Goal: Check status: Check status

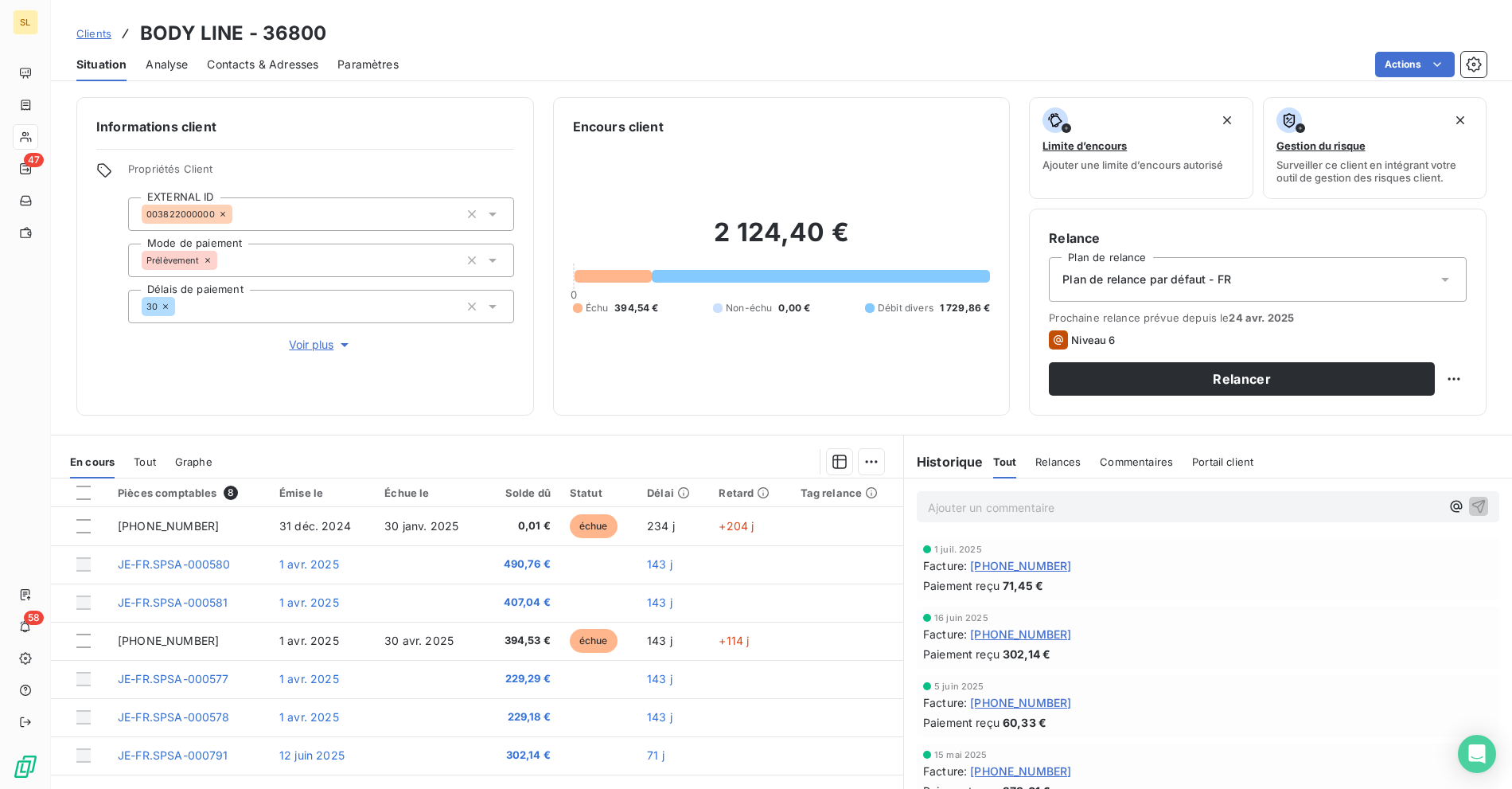
scroll to position [42, 0]
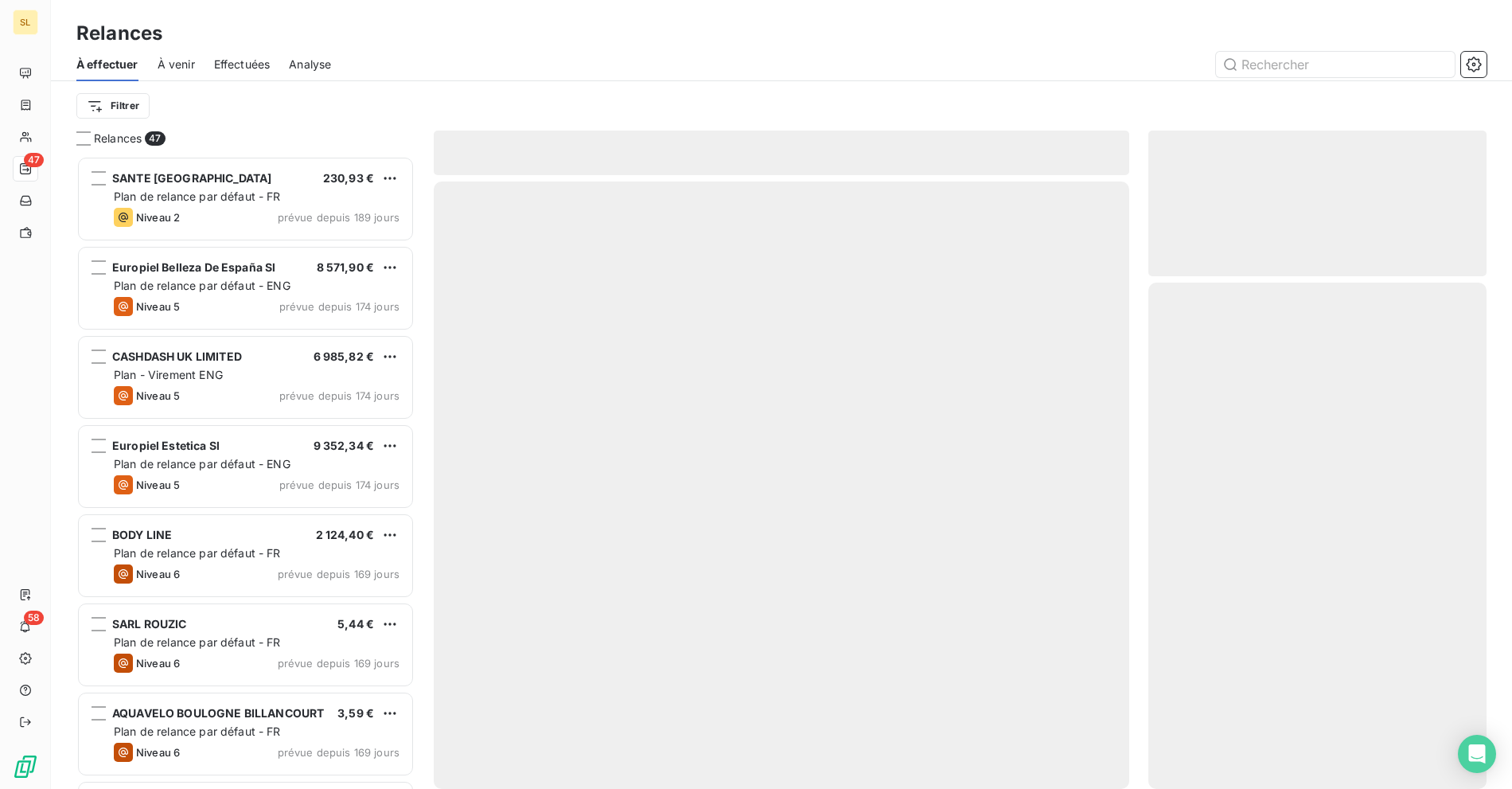
scroll to position [620, 324]
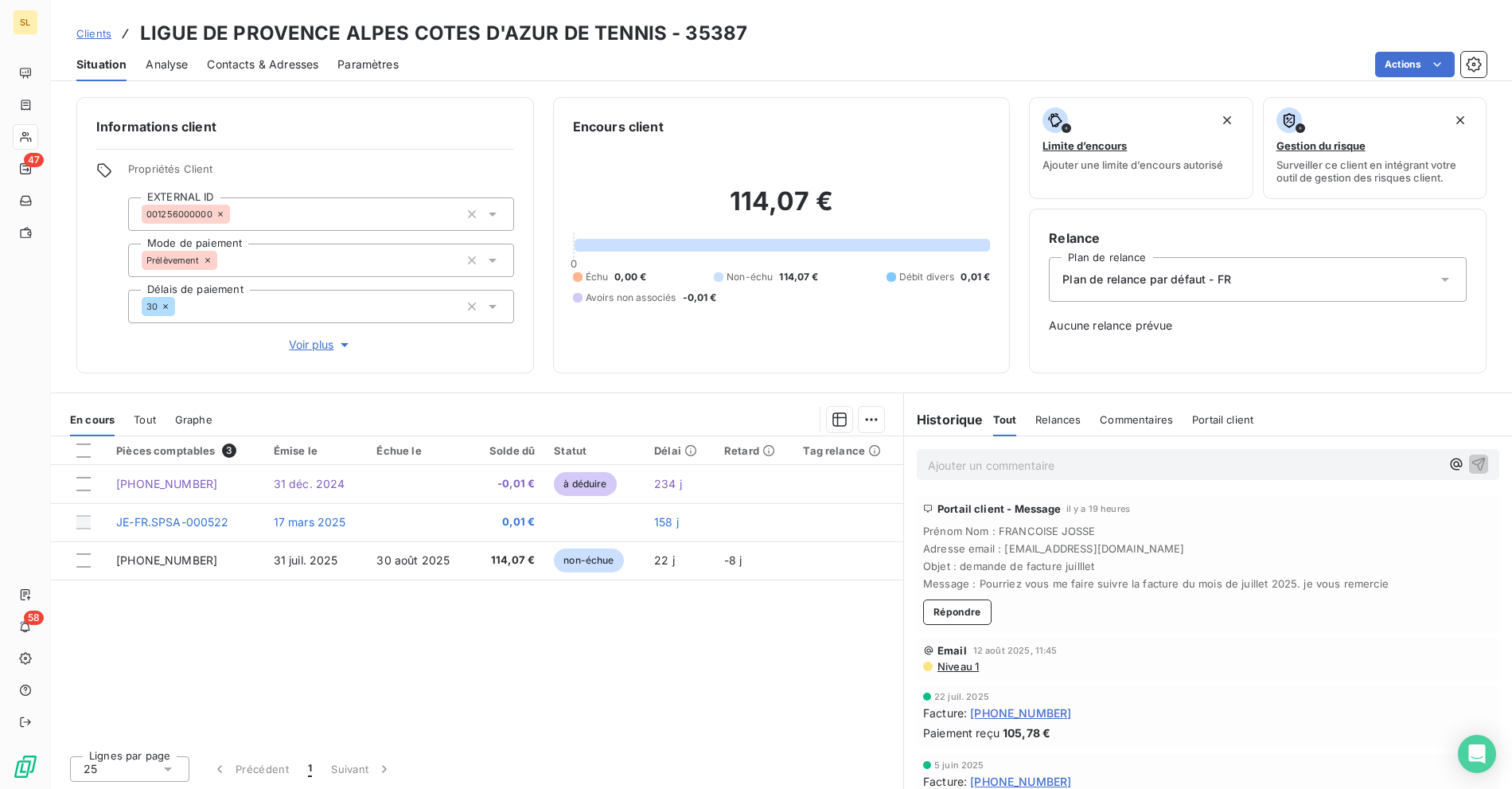
click at [167, 31] on h3 "LIGUE DE PROVENCE ALPES COTES D'AZUR DE TENNIS - 35387" at bounding box center [443, 33] width 607 height 29
click at [279, 26] on h3 "LIGUE DE PROVENCE ALPES COTES D'AZUR DE TENNIS - 35387" at bounding box center [443, 33] width 607 height 29
copy h3 "LIGUE DE PROVENCE"
click at [431, 37] on h3 "LIGUE DE PROVENCE ALPES COTES D'AZUR DE TENNIS - 35387" at bounding box center [443, 33] width 607 height 29
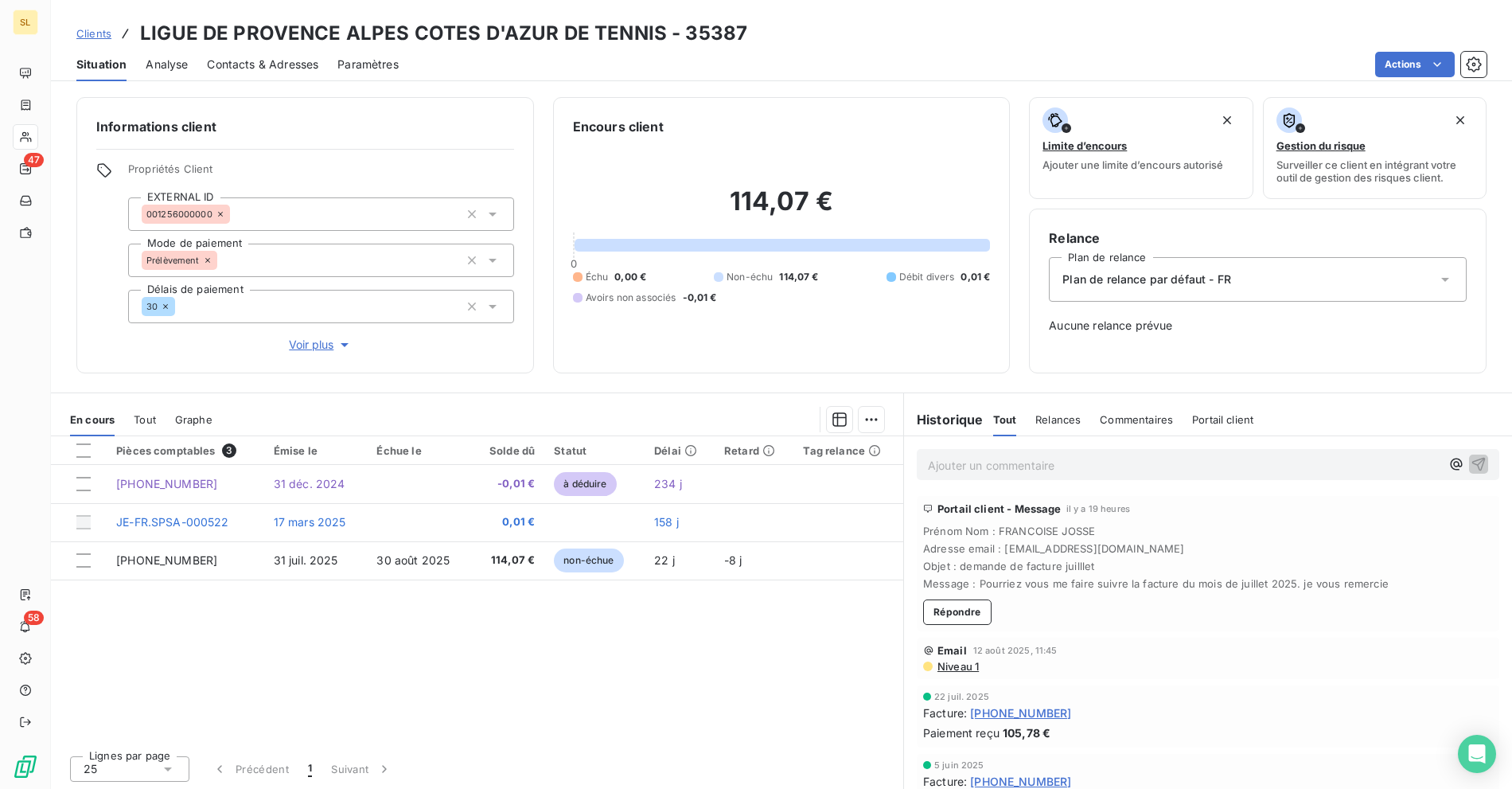
click at [98, 31] on span "Clients" at bounding box center [94, 33] width 35 height 12
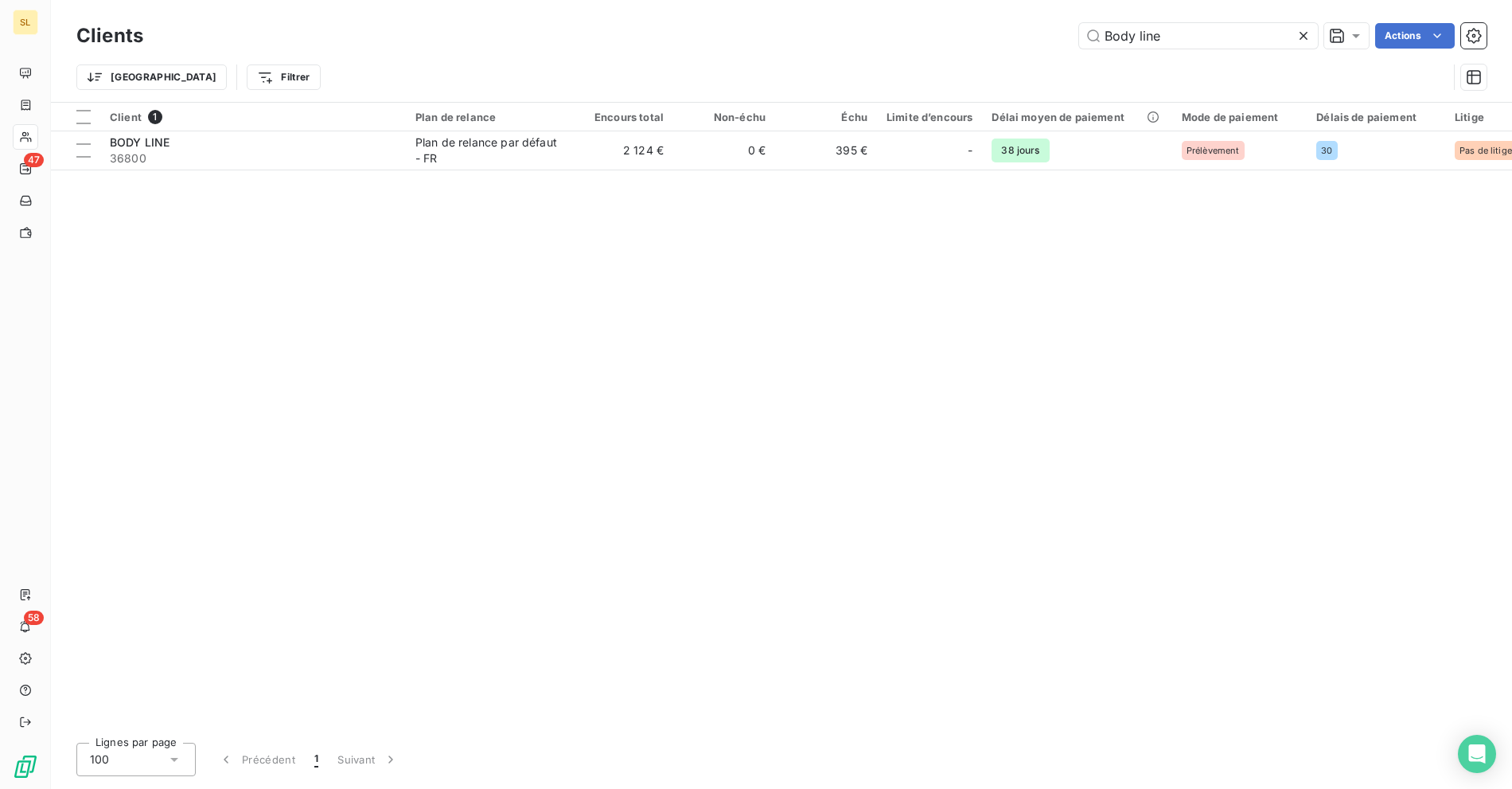
drag, startPoint x: 1169, startPoint y: 33, endPoint x: 1002, endPoint y: 33, distance: 167.0
click at [1002, 33] on div "Body line Actions" at bounding box center [824, 35] width 1324 height 26
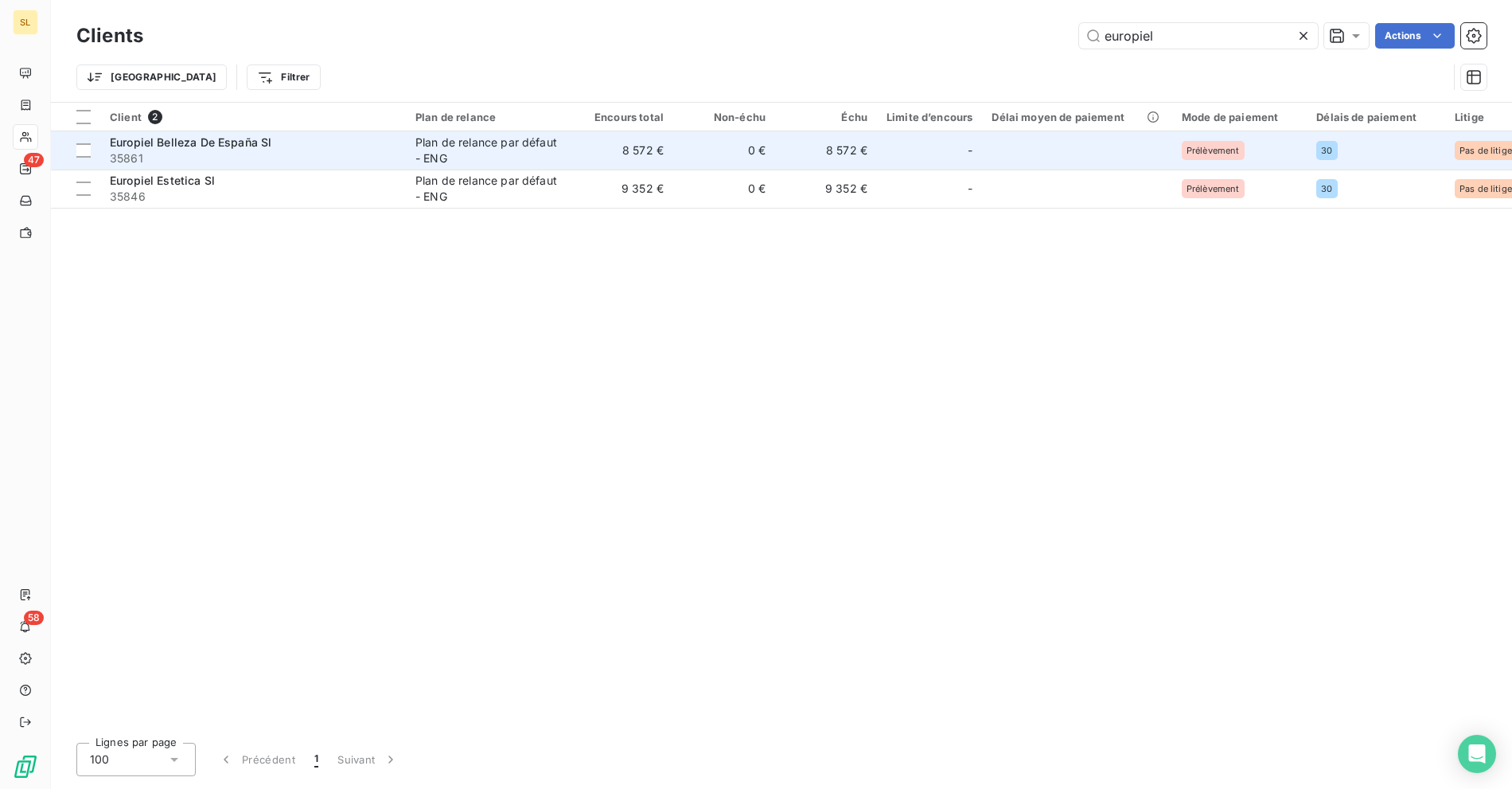
type input "europiel"
click at [236, 160] on span "35861" at bounding box center [253, 159] width 286 height 16
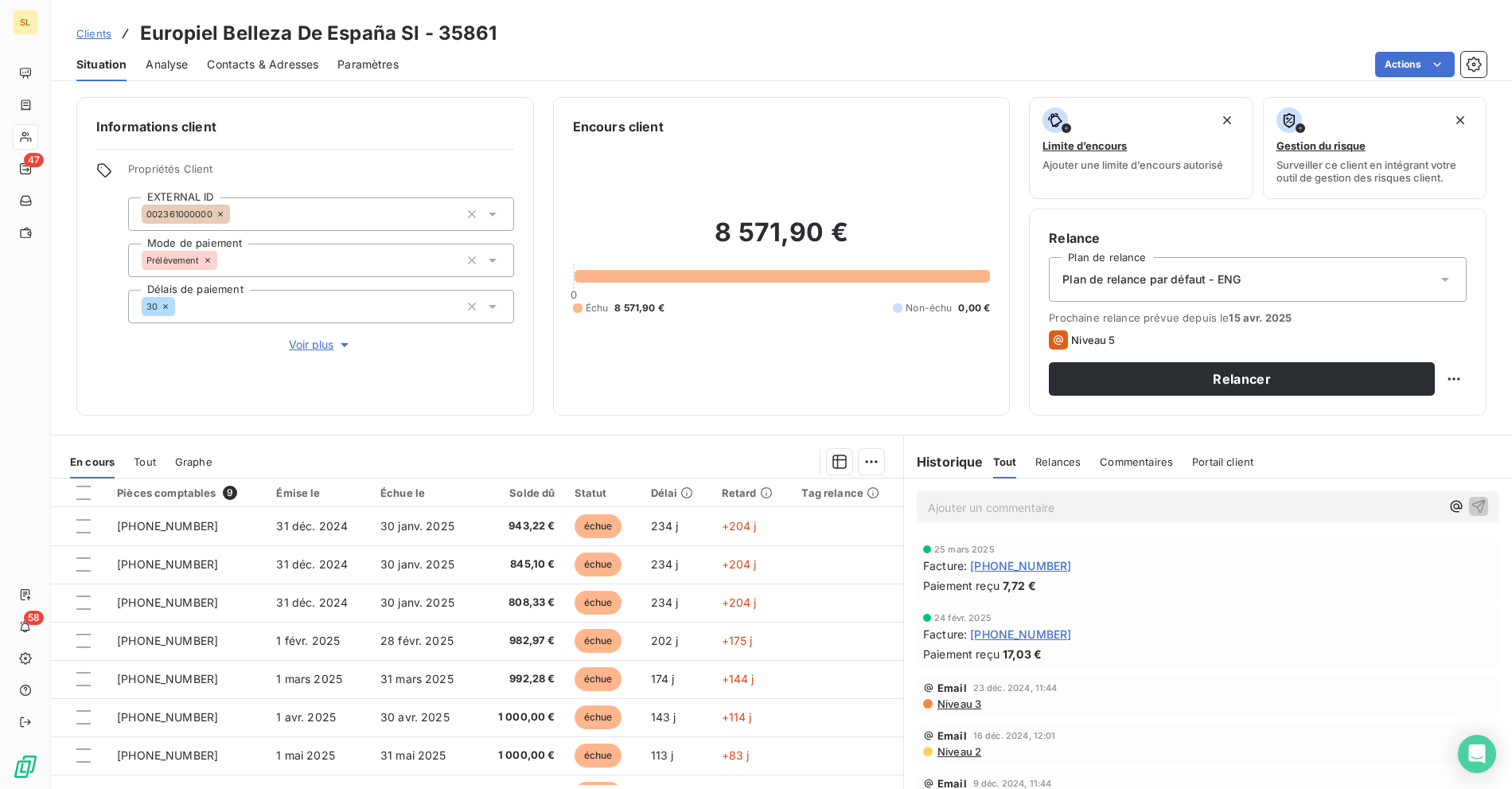
click at [152, 35] on h3 "Europiel Belleza De España Sl - 35861" at bounding box center [318, 33] width 357 height 29
click at [85, 35] on span "Clients" at bounding box center [94, 33] width 35 height 12
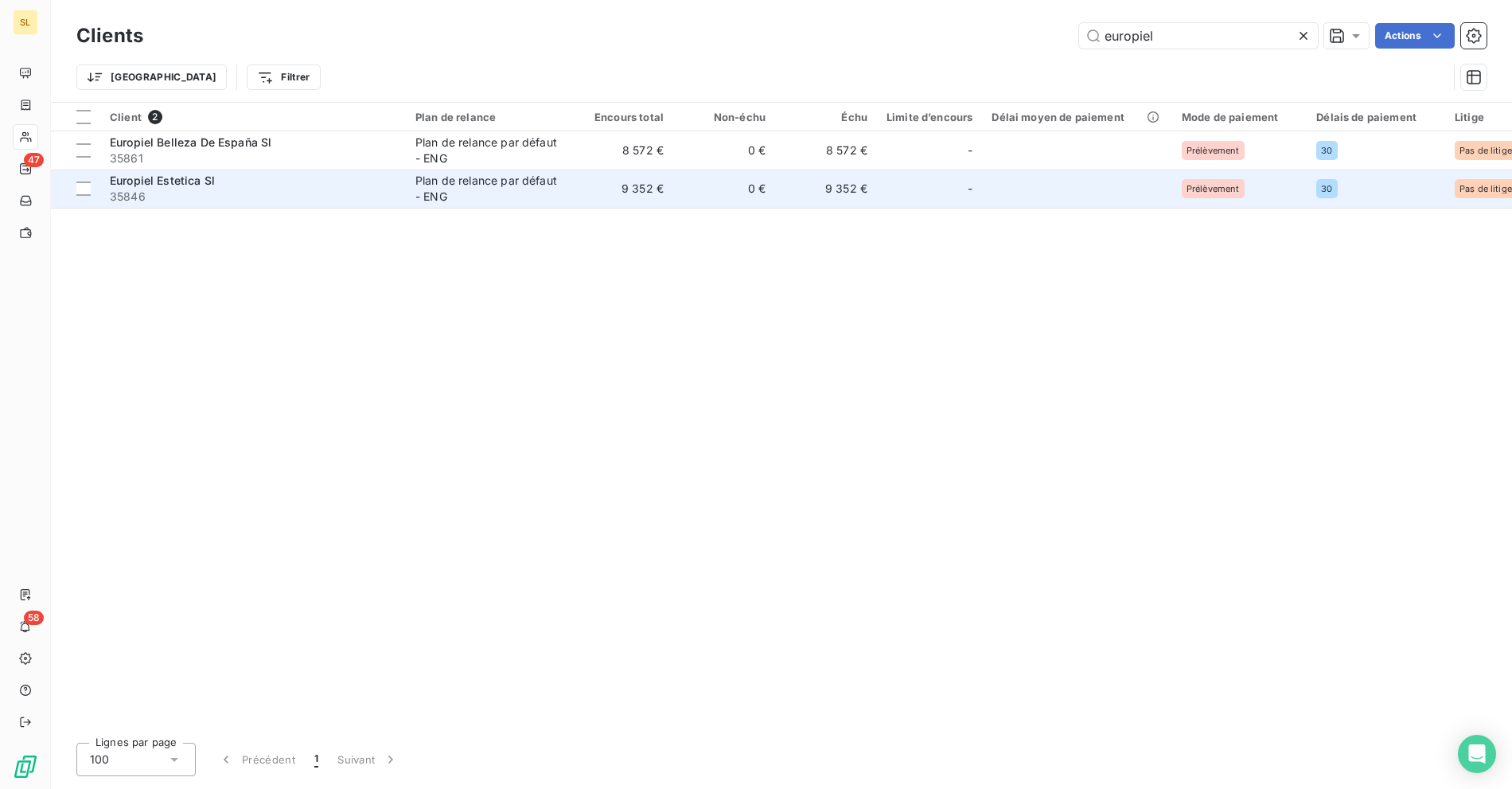
click at [185, 181] on span "Europiel Estetica Sl" at bounding box center [162, 180] width 105 height 13
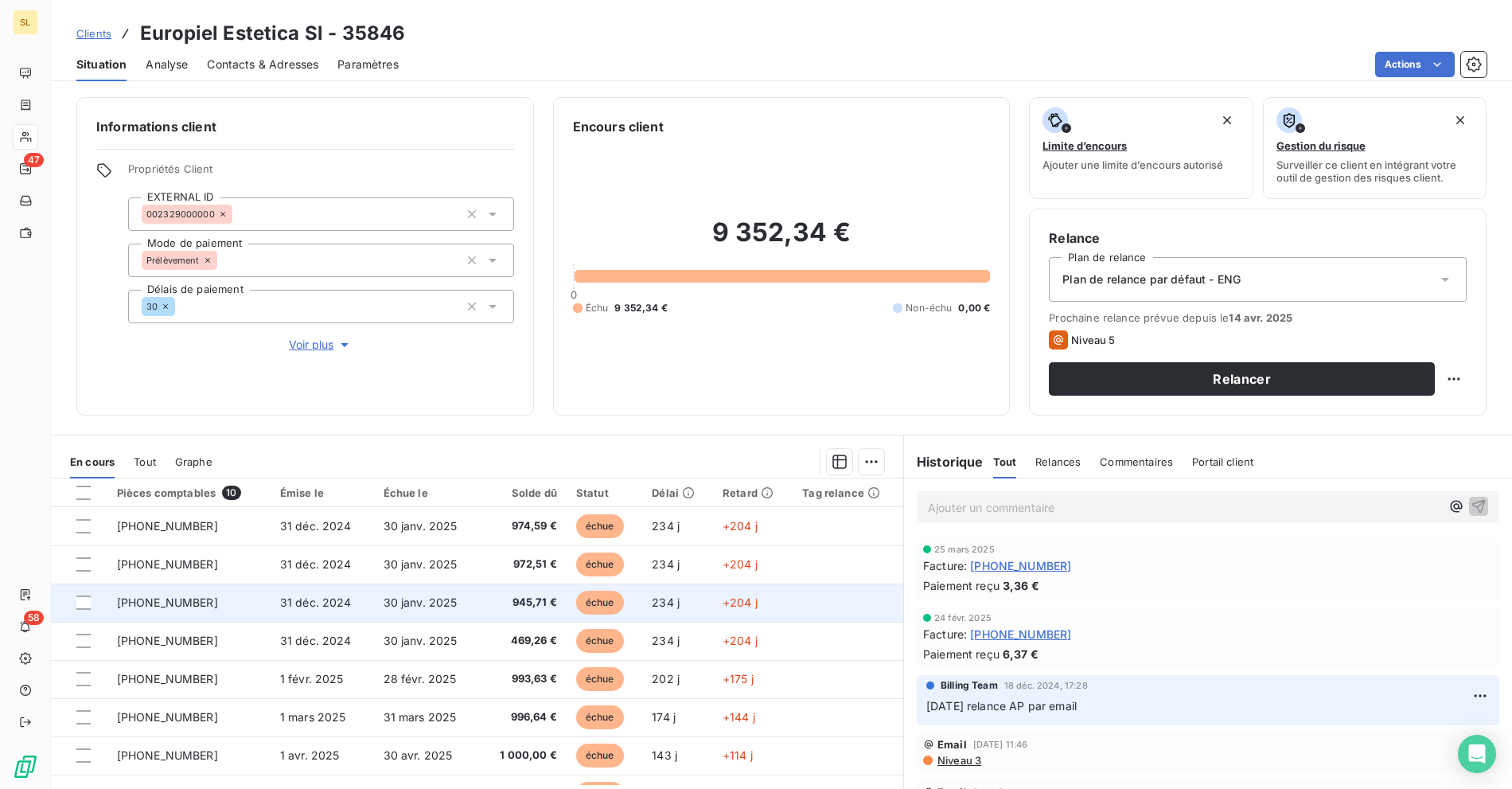
click at [234, 595] on td "[PHONE_NUMBER]" at bounding box center [189, 602] width 163 height 38
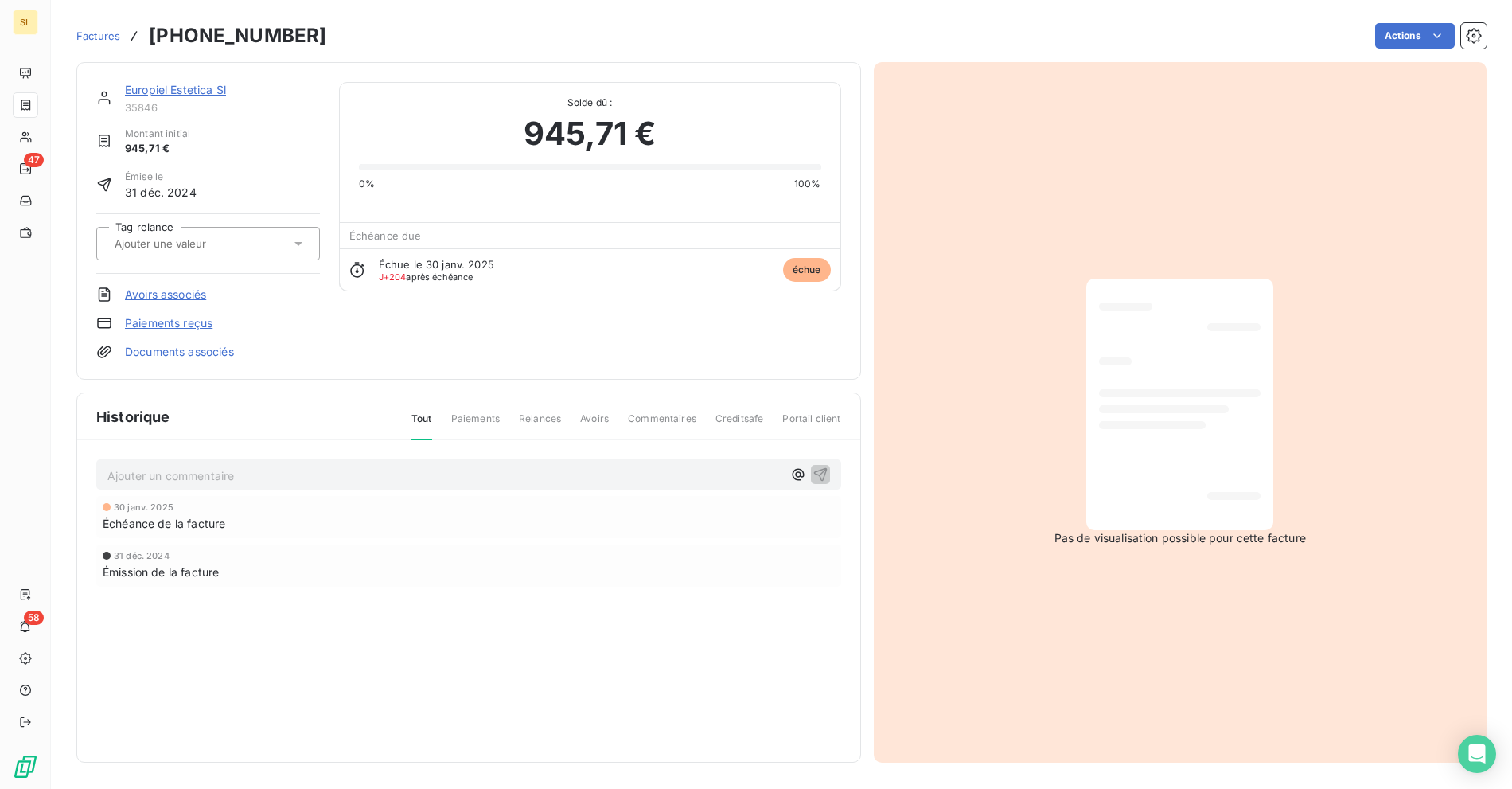
click at [95, 44] on div "Factures [PHONE_NUMBER]" at bounding box center [202, 35] width 250 height 29
click at [104, 37] on span "Factures" at bounding box center [99, 35] width 44 height 12
click at [140, 86] on link "Europiel Estetica Sl" at bounding box center [175, 89] width 101 height 13
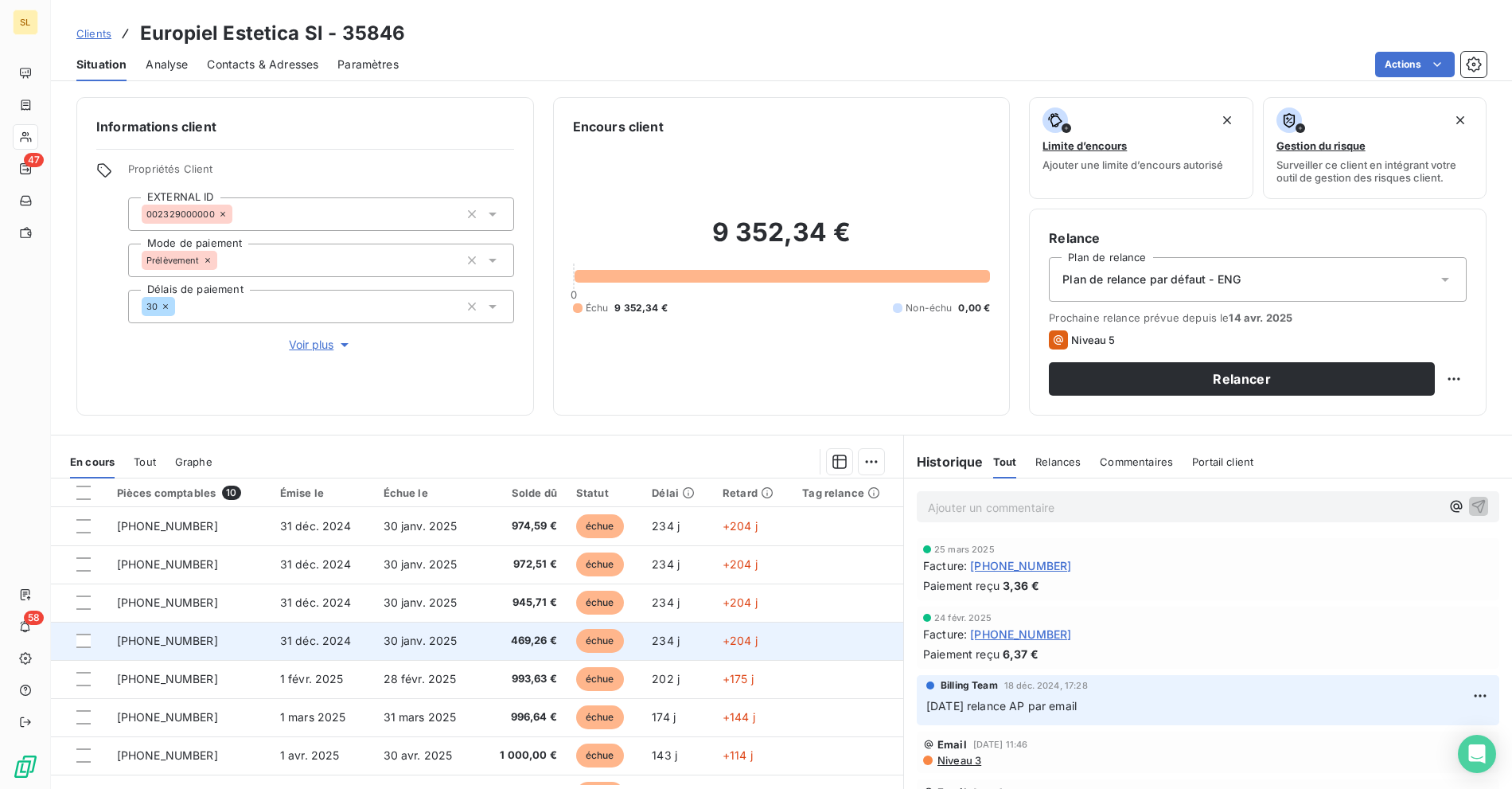
click at [185, 639] on span "[PHONE_NUMBER]" at bounding box center [167, 640] width 101 height 13
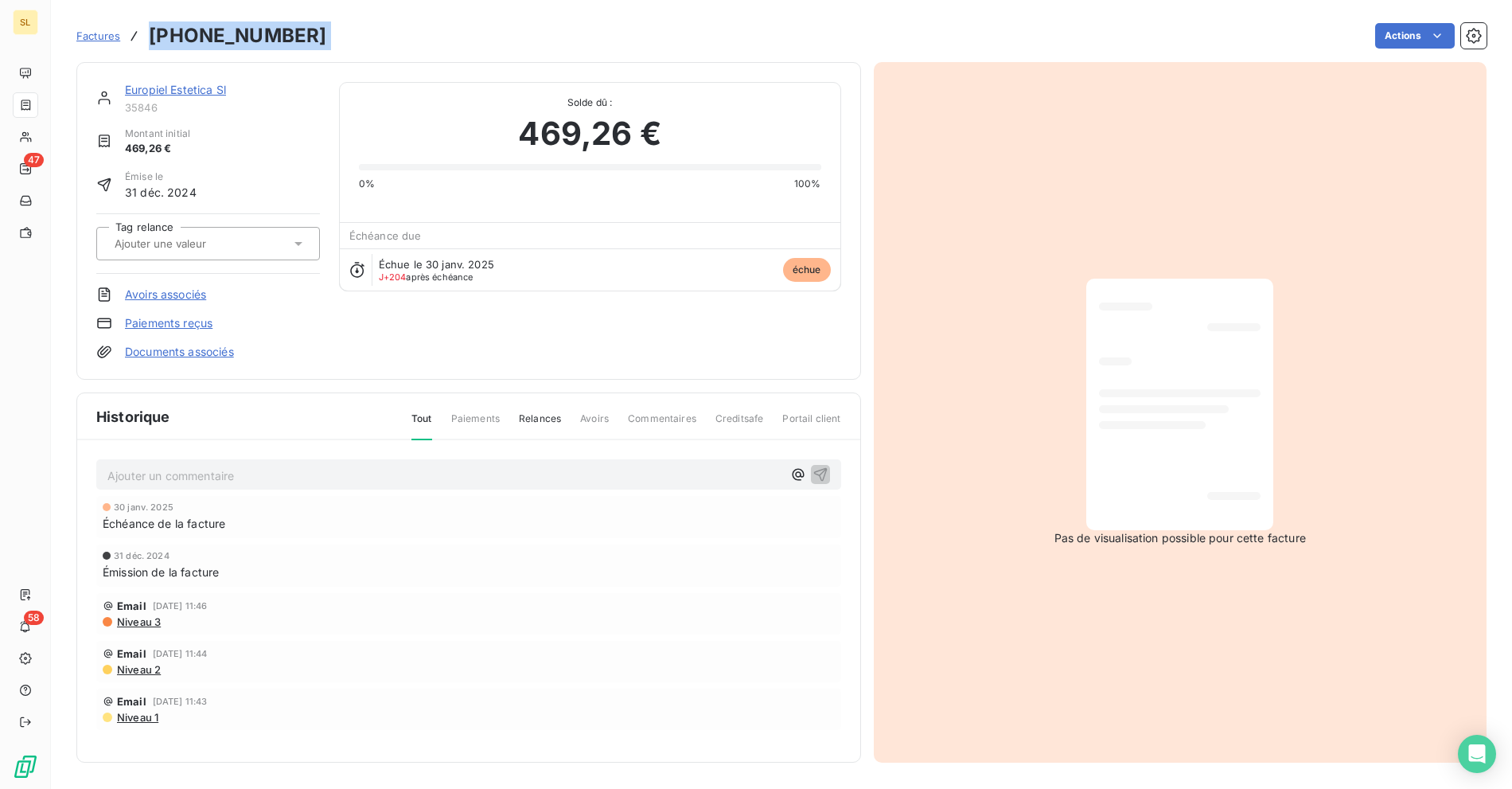
drag, startPoint x: 328, startPoint y: 35, endPoint x: 144, endPoint y: 41, distance: 184.1
click at [144, 41] on div "Factures [PHONE_NUMBER] Actions" at bounding box center [782, 36] width 1410 height 33
copy section "[PHONE_NUMBER] Actions"
click at [174, 85] on link "Europiel Estetica Sl" at bounding box center [175, 89] width 101 height 13
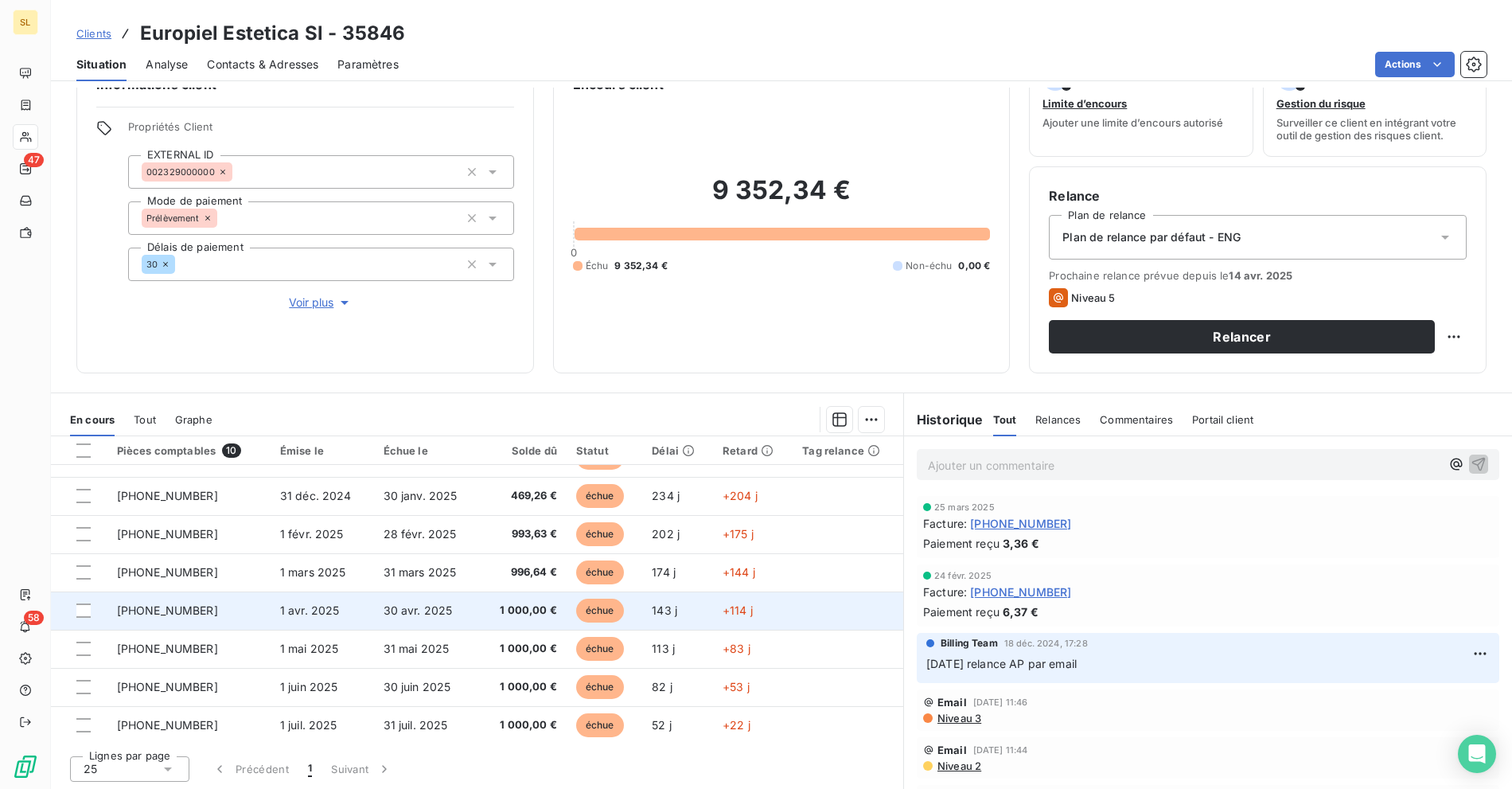
scroll to position [103, 0]
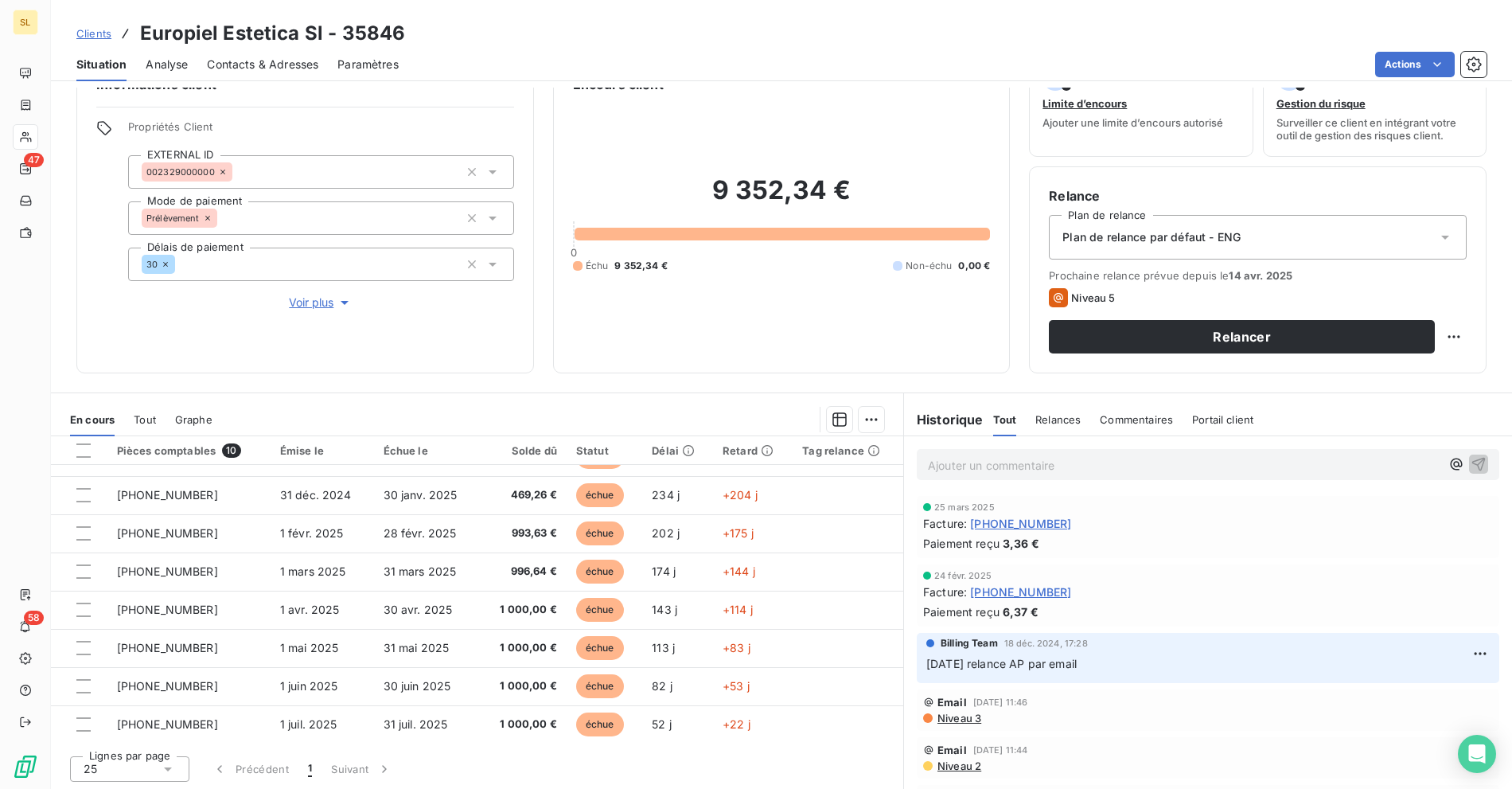
click at [736, 98] on div "9 352,34 € 0 Échu 9 352,34 € Non-échu 0,00 €" at bounding box center [782, 224] width 418 height 259
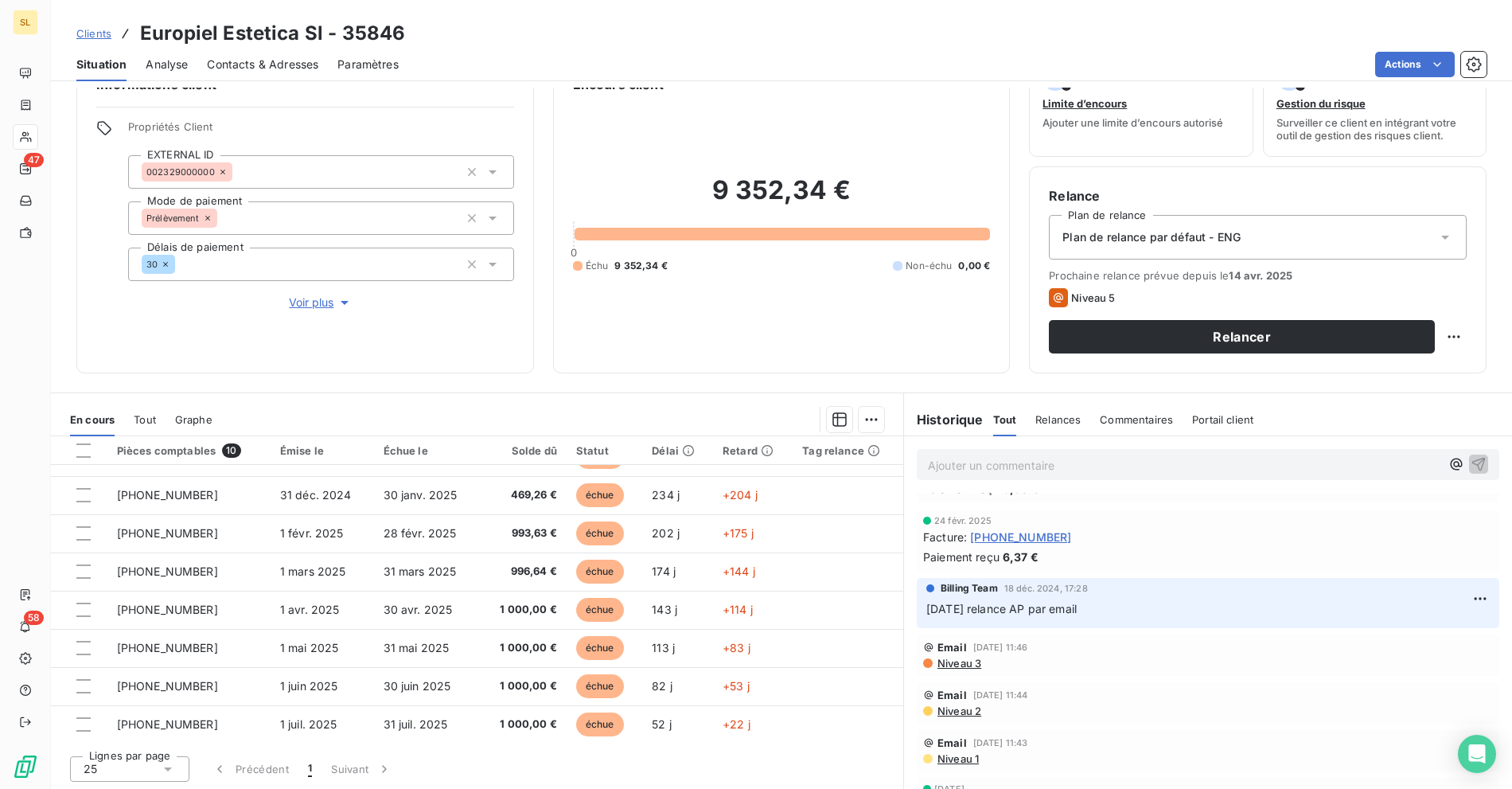
scroll to position [0, 0]
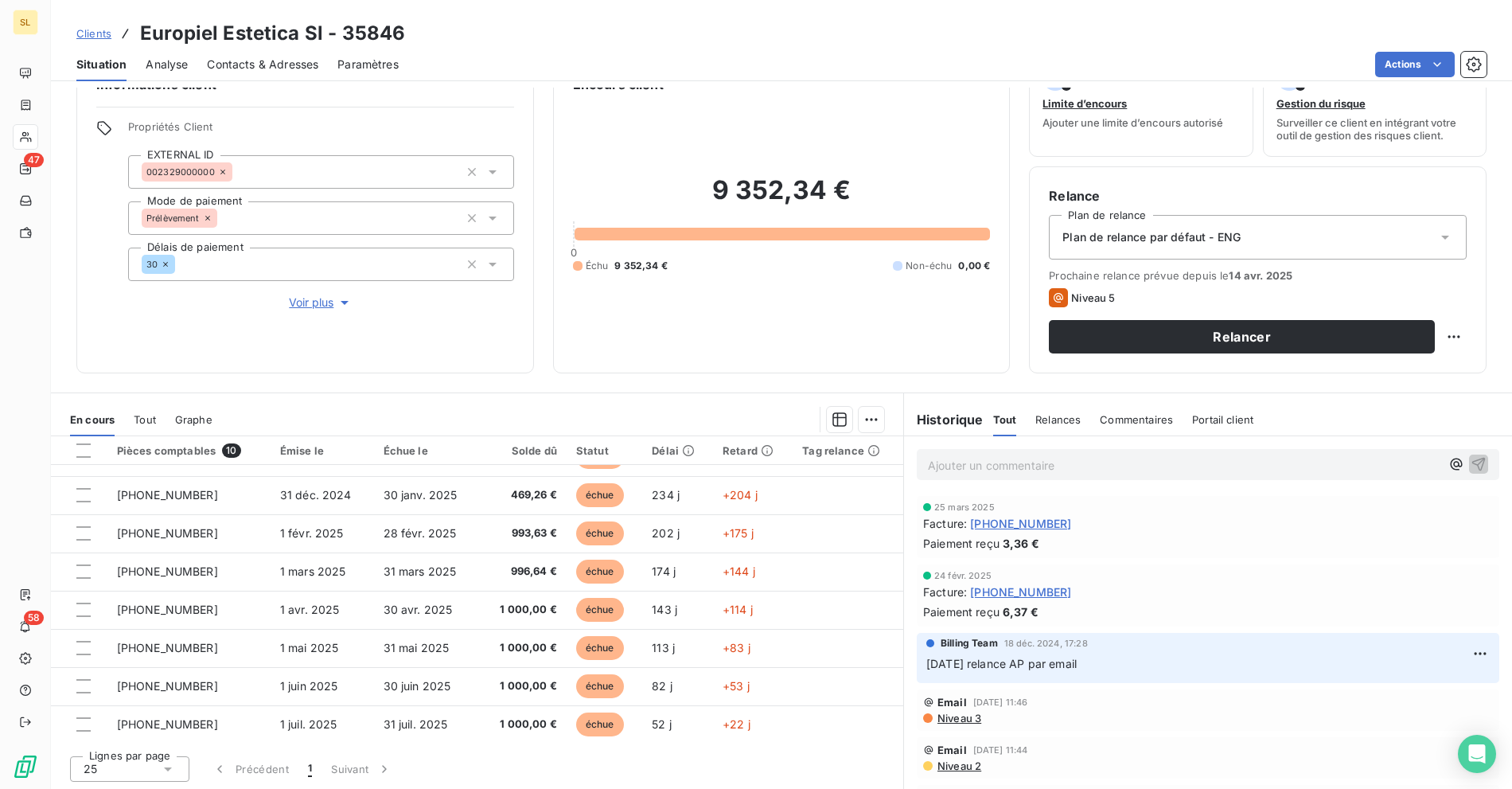
click at [553, 20] on div "Clients Europiel Estetica Sl - 35846" at bounding box center [782, 33] width 1461 height 29
